Goal: Obtain resource: Download file/media

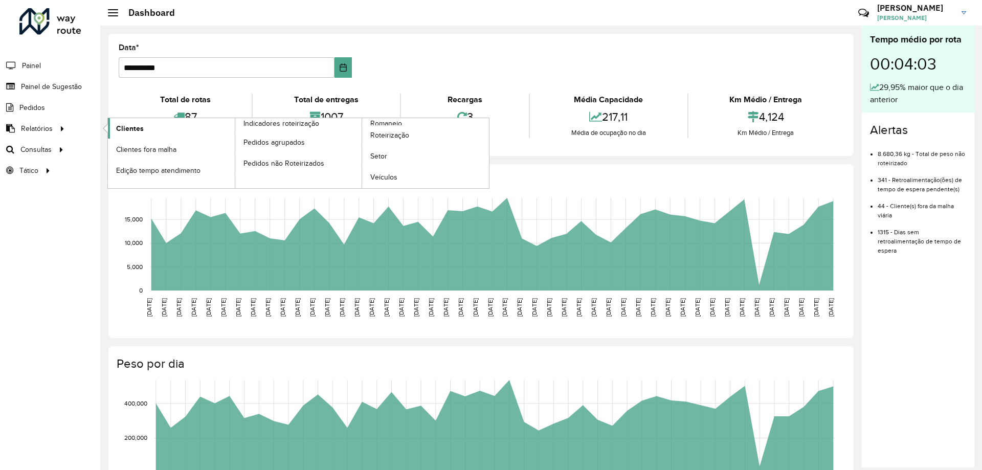
click at [124, 135] on link "Clientes" at bounding box center [171, 128] width 127 height 20
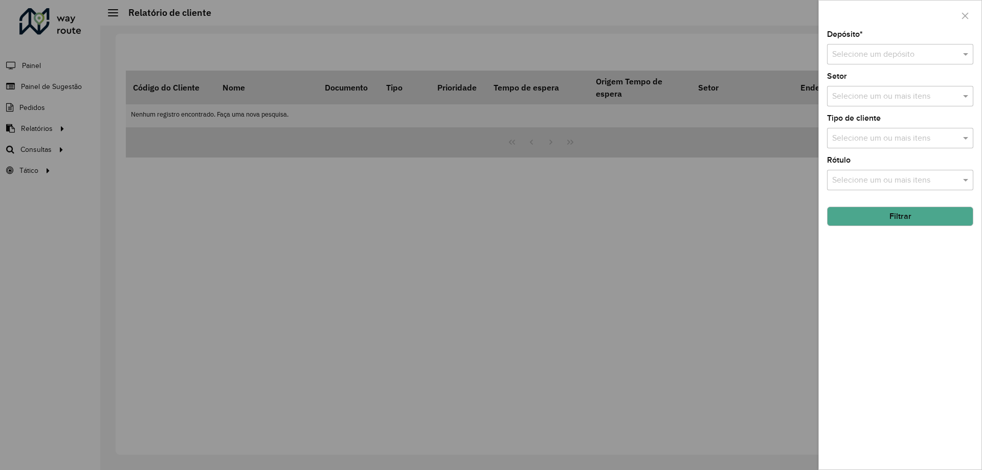
click at [859, 50] on input "text" at bounding box center [890, 55] width 116 height 12
click at [846, 87] on span "CDD Contagem" at bounding box center [859, 83] width 56 height 9
click at [846, 91] on input "text" at bounding box center [894, 96] width 131 height 12
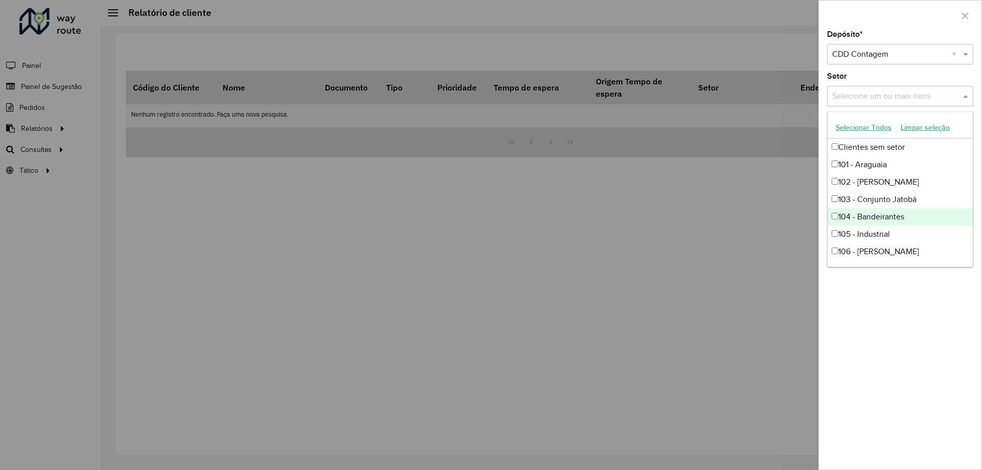
click at [900, 322] on div "Depósito * Selecione um depósito × CDD Contagem × Setor Selecione um ou mais it…" at bounding box center [899, 250] width 163 height 439
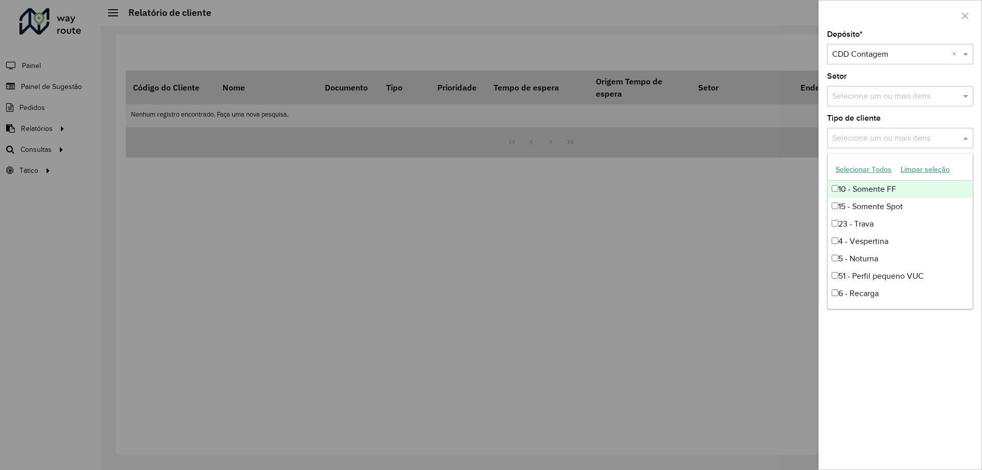
click at [869, 144] on input "text" at bounding box center [894, 138] width 131 height 12
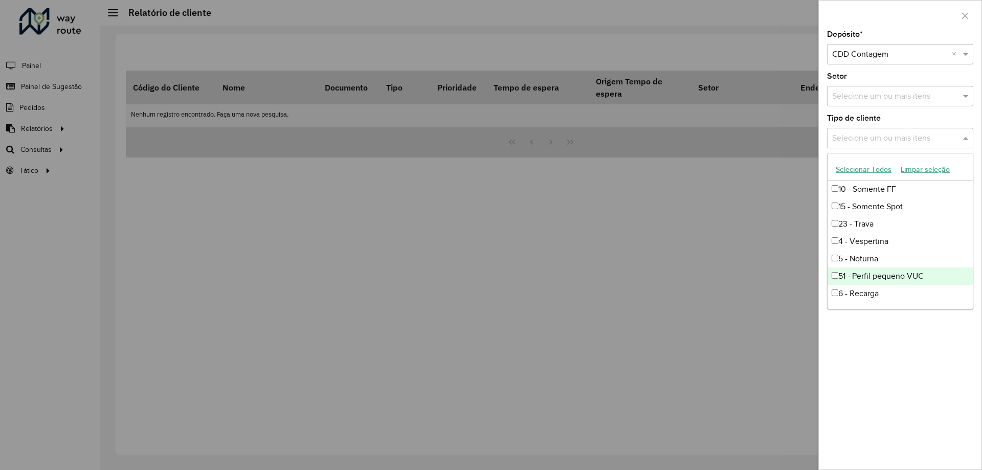
click at [930, 362] on div "Depósito * Selecione um depósito × CDD Contagem × Setor Selecione um ou mais it…" at bounding box center [899, 250] width 163 height 439
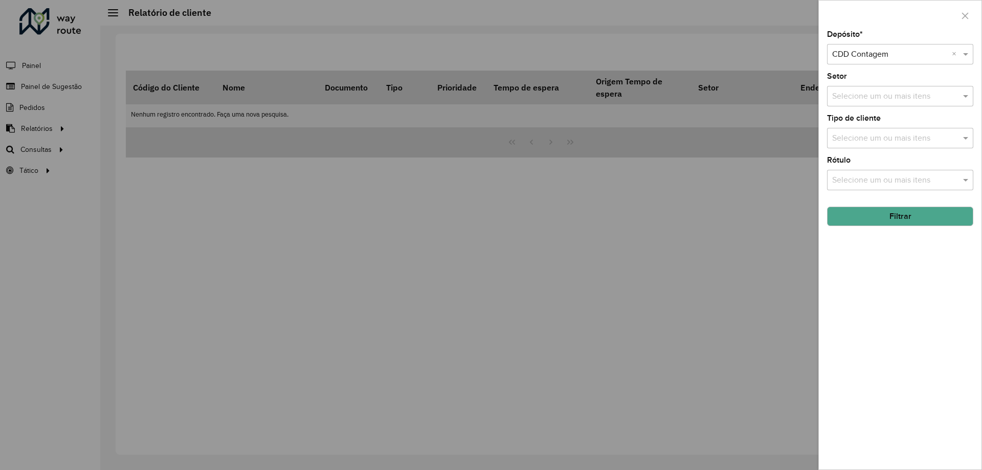
click at [892, 213] on button "Filtrar" at bounding box center [900, 216] width 146 height 19
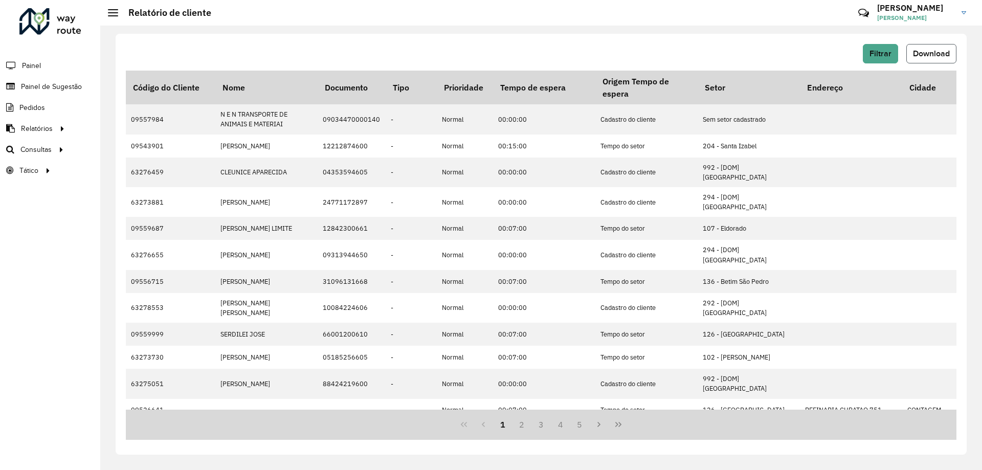
click at [950, 56] on button "Download" at bounding box center [931, 53] width 50 height 19
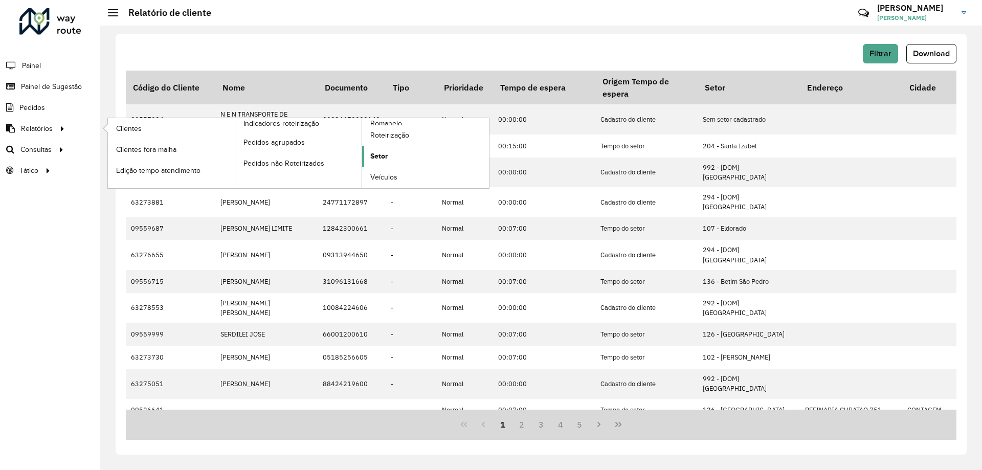
click at [400, 157] on link "Setor" at bounding box center [425, 156] width 127 height 20
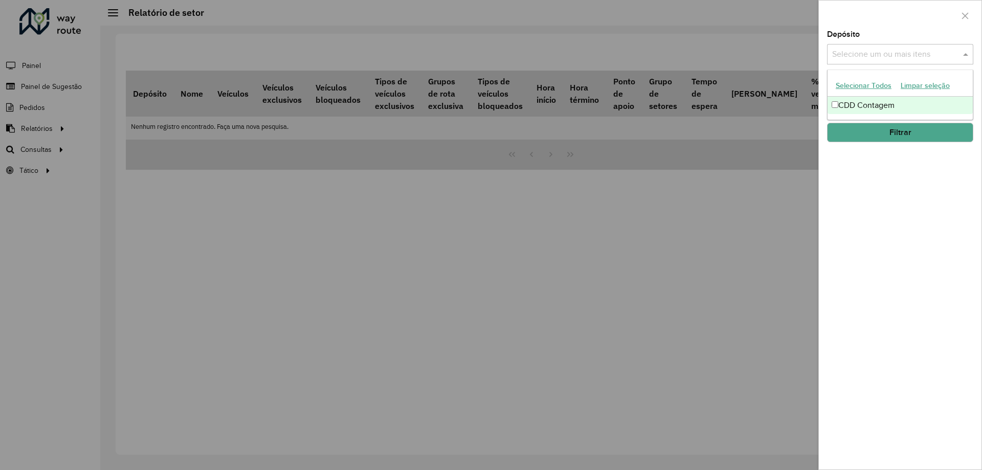
click at [876, 51] on input "text" at bounding box center [894, 55] width 131 height 12
click at [858, 107] on div "CDD Contagem" at bounding box center [899, 105] width 145 height 17
click at [871, 208] on div "Depósito Selecione um ou mais itens CDD Contagem × × Grupo de Depósito Selecion…" at bounding box center [899, 250] width 163 height 439
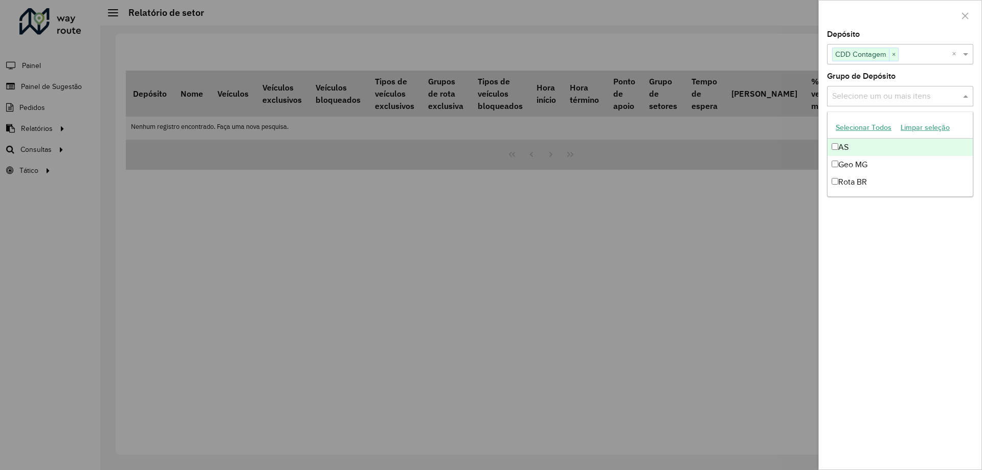
click at [862, 99] on input "text" at bounding box center [894, 96] width 131 height 12
click at [871, 297] on div "Depósito Selecione um ou mais itens CDD Contagem × × Grupo de Depósito Selecion…" at bounding box center [899, 250] width 163 height 439
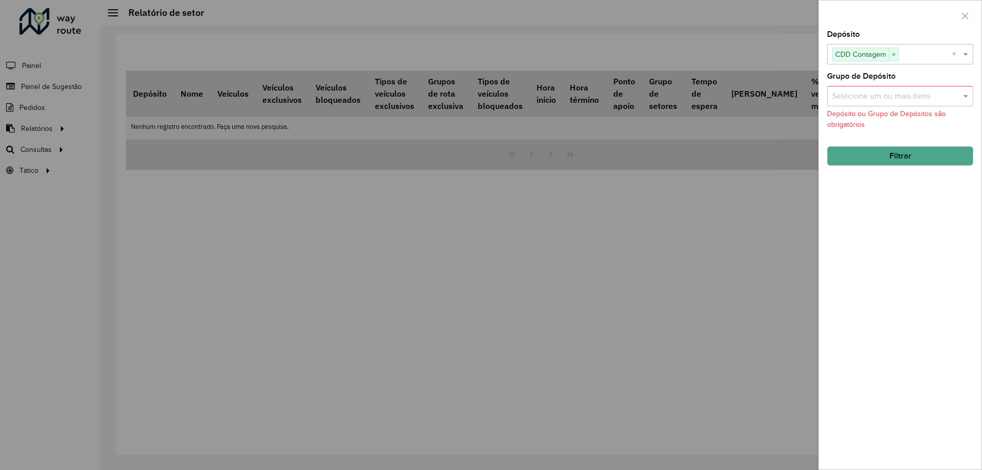
click at [853, 90] on input "text" at bounding box center [894, 96] width 131 height 12
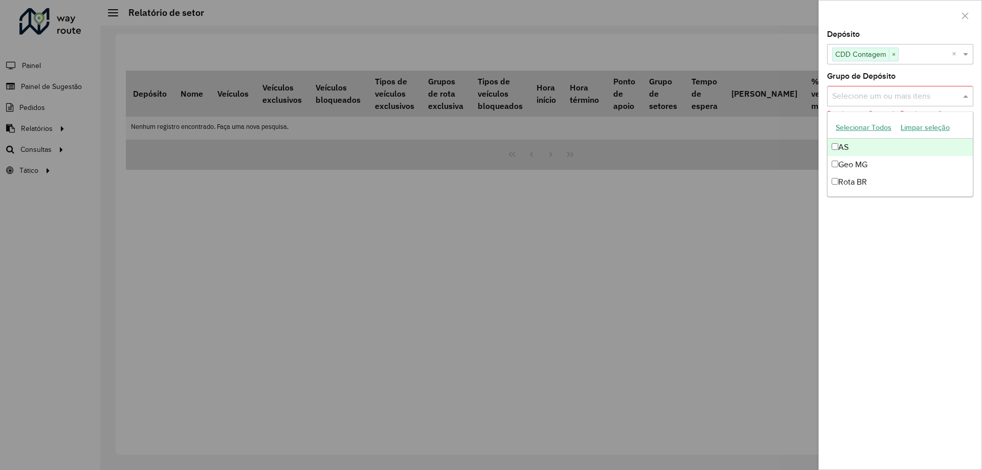
click at [849, 127] on button "Selecionar Todos" at bounding box center [863, 128] width 65 height 16
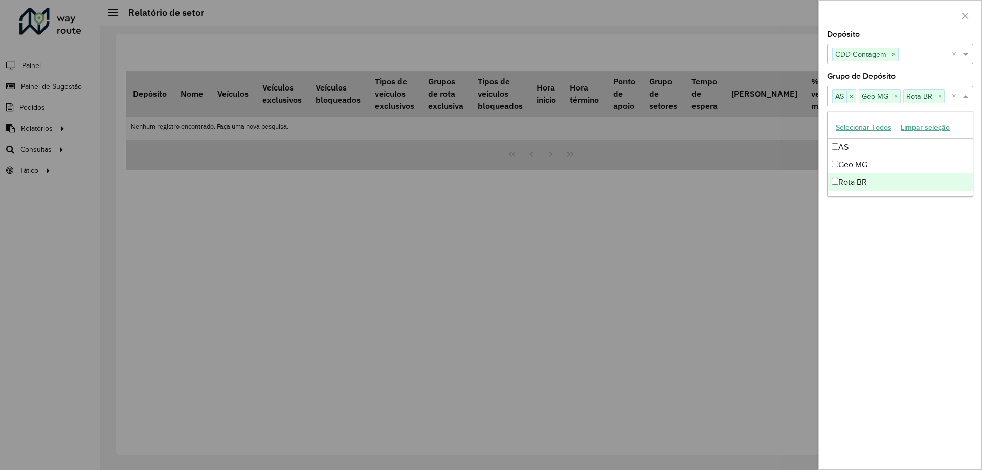
click at [887, 308] on div "Depósito Selecione um ou mais itens CDD Contagem × × Grupo de Depósito Selecion…" at bounding box center [899, 250] width 163 height 439
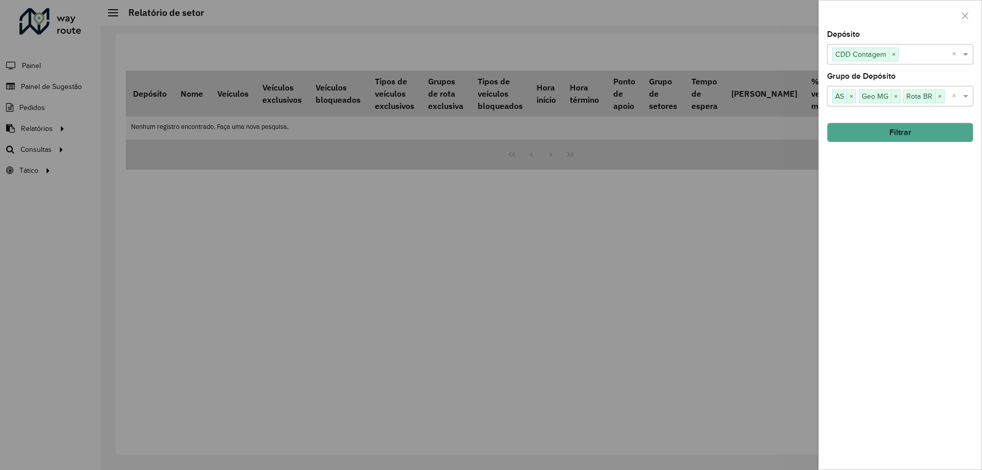
click at [866, 141] on button "Filtrar" at bounding box center [900, 132] width 146 height 19
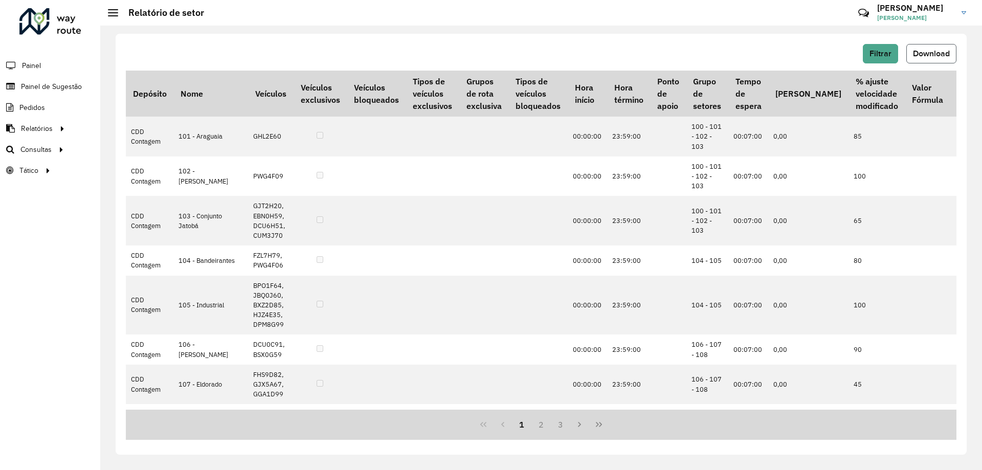
click at [940, 55] on span "Download" at bounding box center [931, 53] width 37 height 9
